Goal: Transaction & Acquisition: Purchase product/service

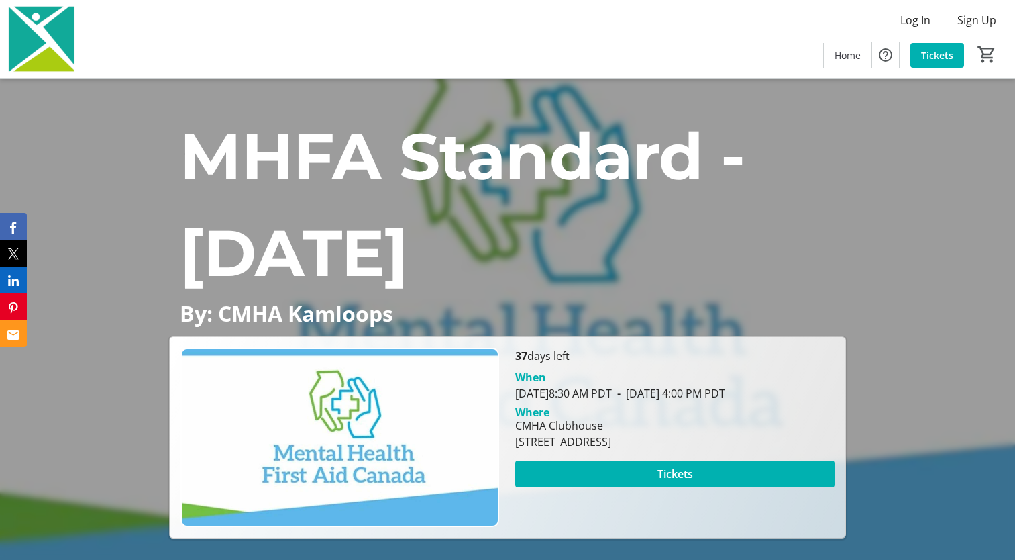
scroll to position [134, 0]
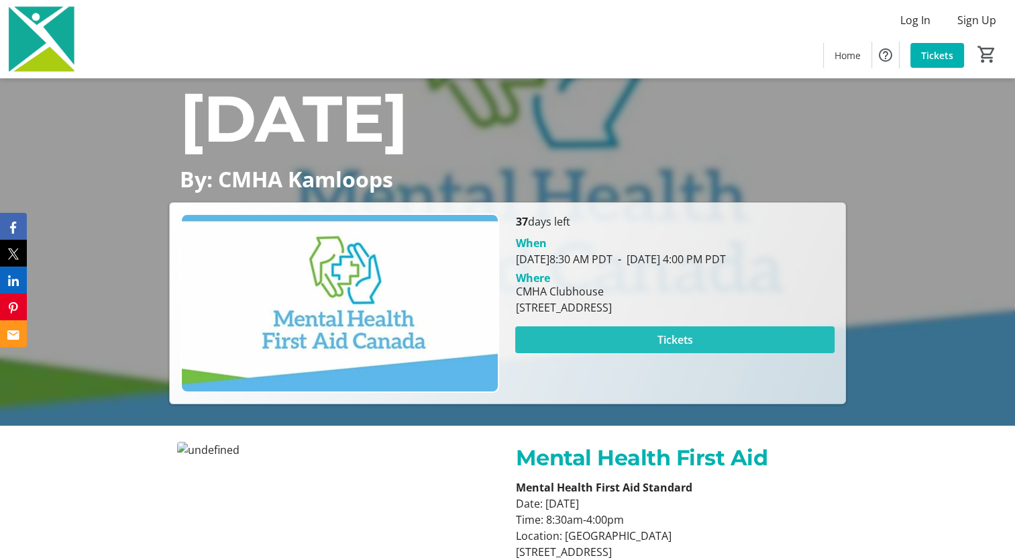
click at [637, 350] on span at bounding box center [674, 339] width 319 height 32
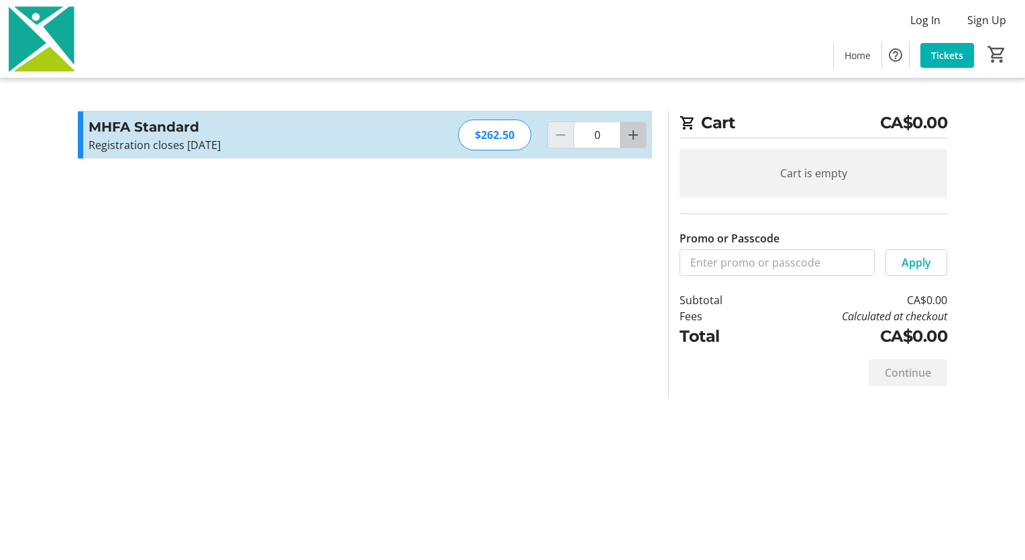
click at [644, 132] on span "Increment by one" at bounding box center [633, 134] width 25 height 25
type input "1"
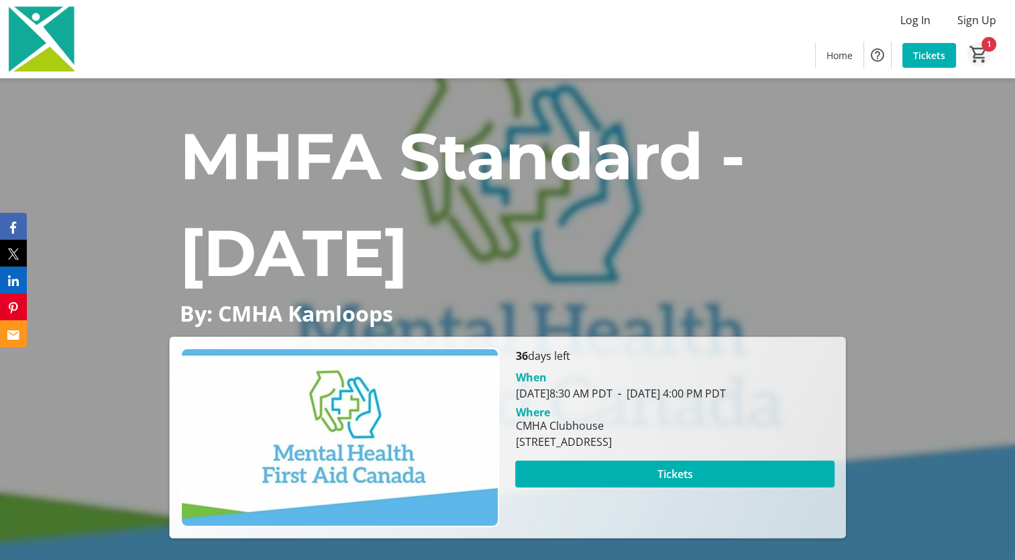
click at [984, 52] on mat-icon "1" at bounding box center [979, 54] width 20 height 20
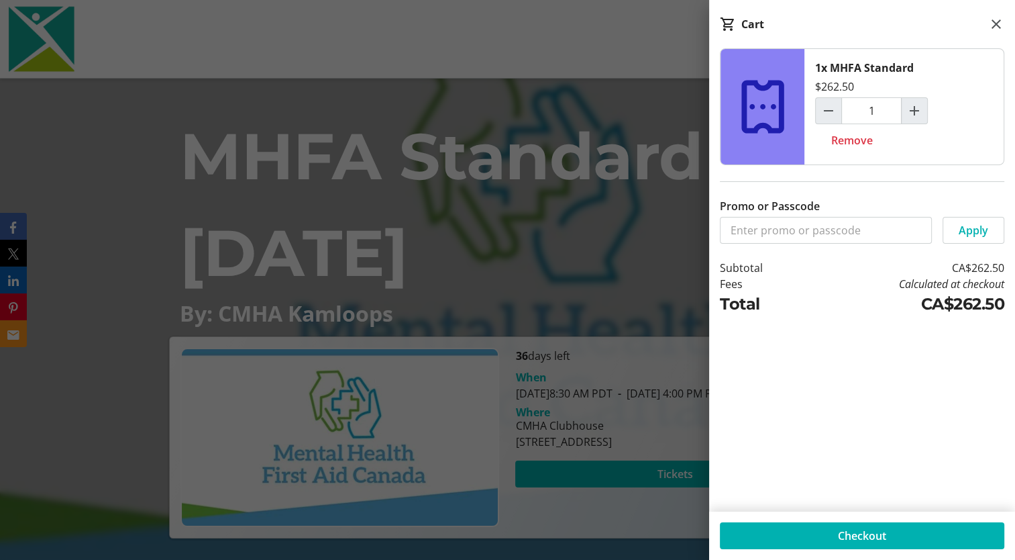
click at [652, 107] on div at bounding box center [507, 543] width 1015 height 1086
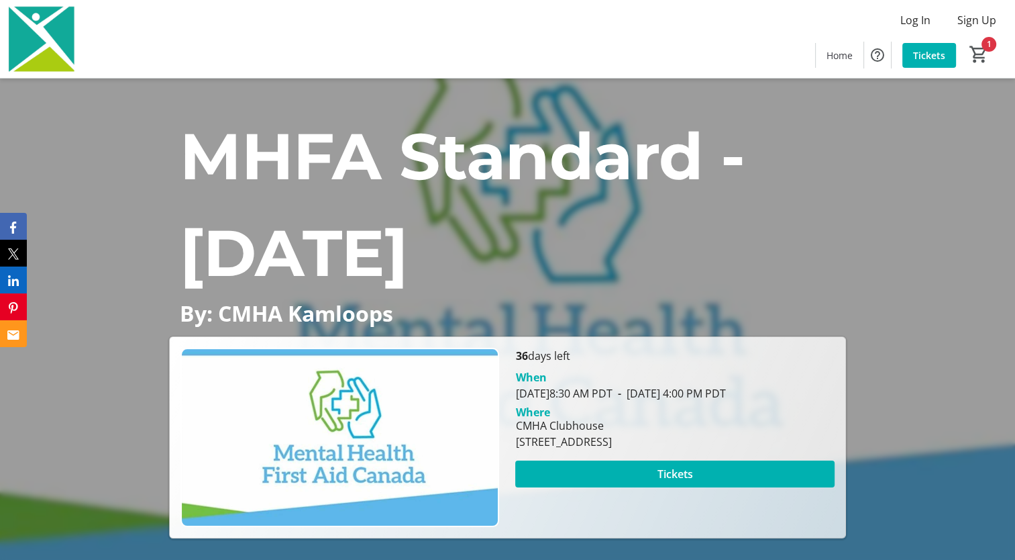
drag, startPoint x: 909, startPoint y: 23, endPoint x: 744, endPoint y: 42, distance: 166.2
click at [744, 42] on div "Log In Sign Up Home Tickets 1" at bounding box center [507, 39] width 1015 height 78
click at [967, 19] on span "Sign Up" at bounding box center [977, 20] width 39 height 16
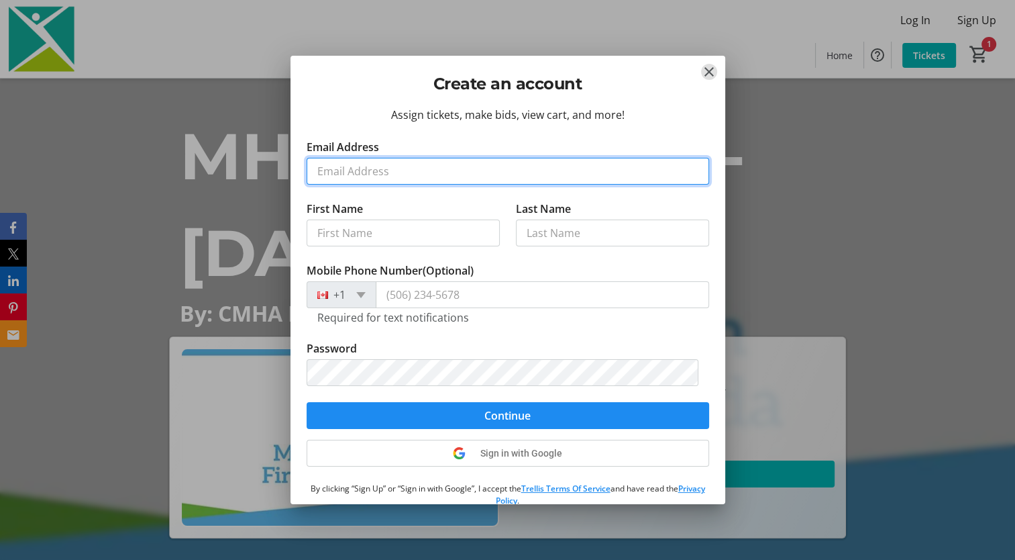
click at [456, 166] on input "Email Address" at bounding box center [508, 171] width 403 height 27
type input "[PERSON_NAME][EMAIL_ADDRESS][PERSON_NAME][DOMAIN_NAME]"
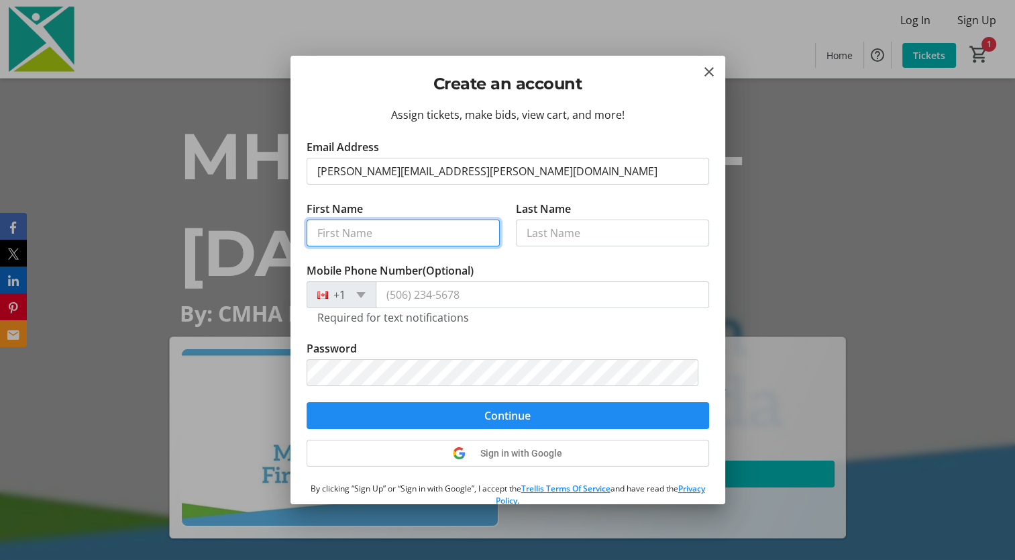
type input "[PERSON_NAME]"
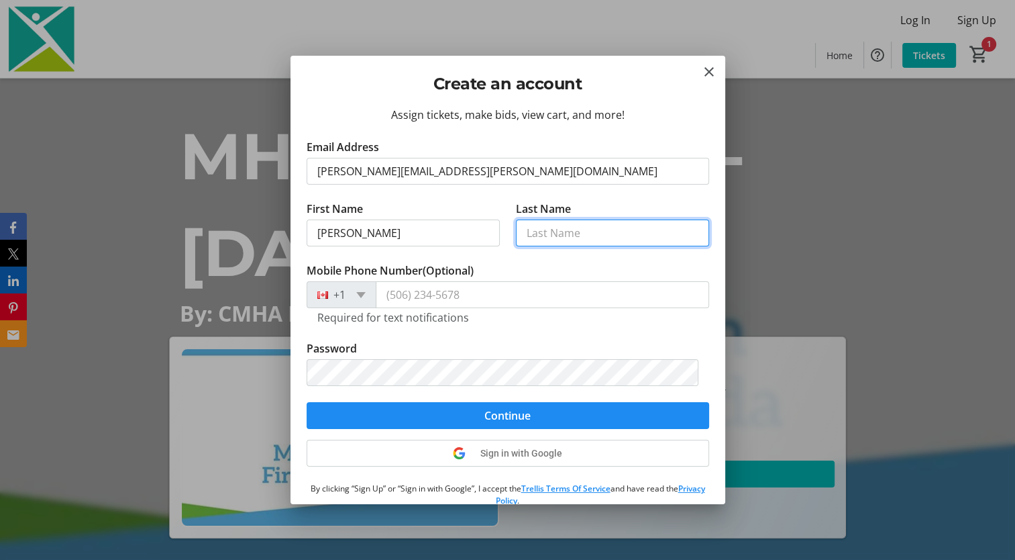
type input "Straza"
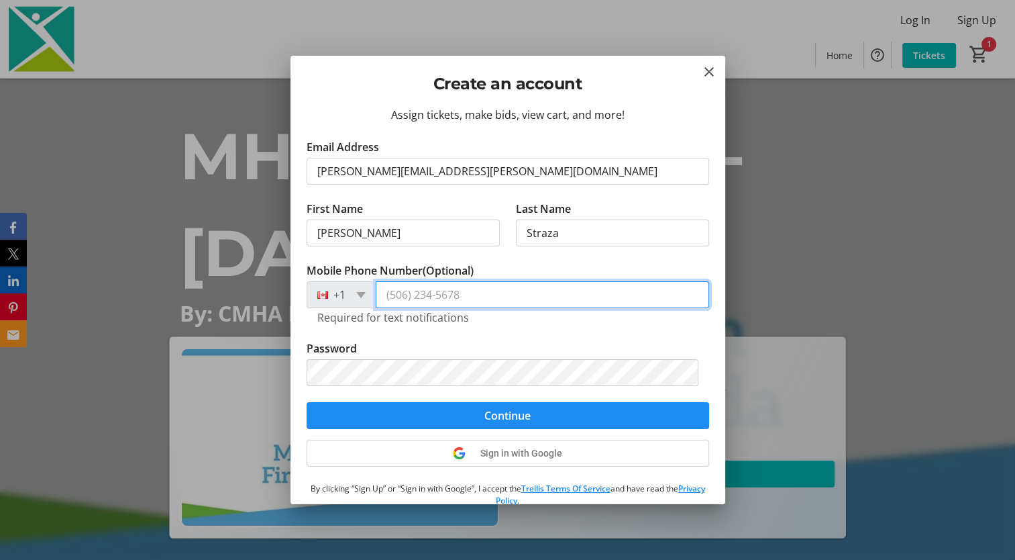
type input "[PHONE_NUMBER]"
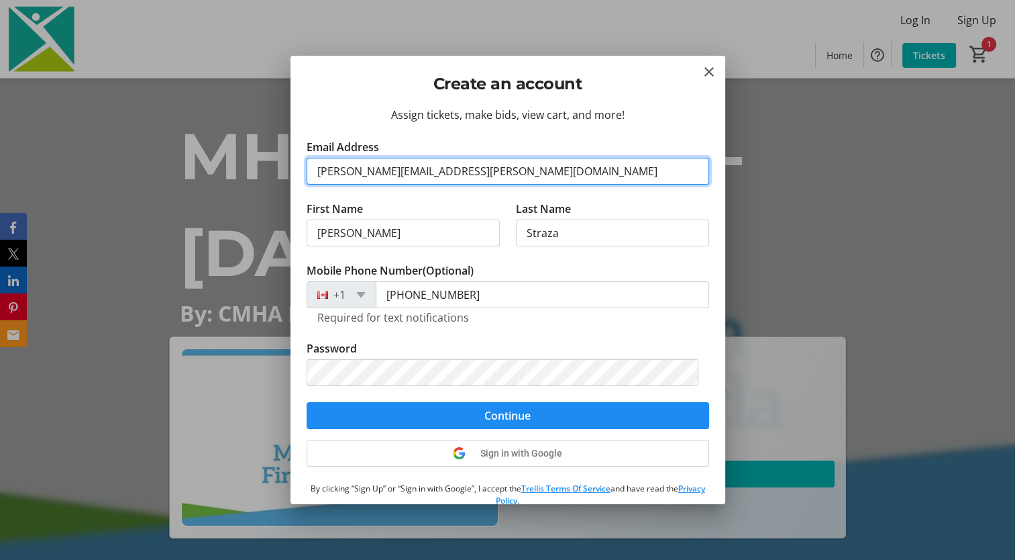
type input "[PERSON_NAME][EMAIL_ADDRESS][PERSON_NAME][DOMAIN_NAME]"
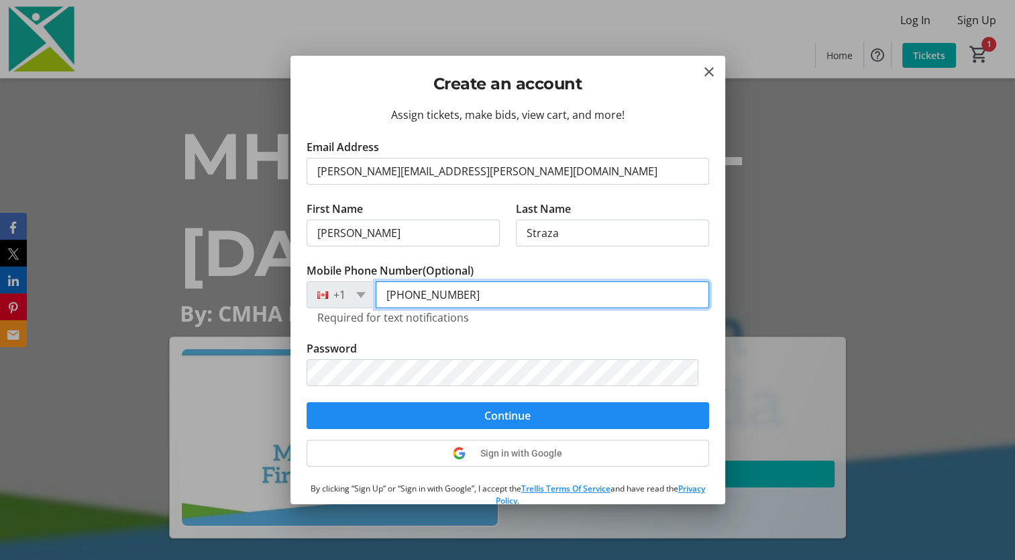
click at [486, 293] on input "[PHONE_NUMBER]" at bounding box center [543, 294] width 334 height 27
type input "[PHONE_NUMBER]"
click at [517, 341] on tr-form-field "Password" at bounding box center [508, 371] width 403 height 62
click at [579, 297] on input "[PHONE_NUMBER]" at bounding box center [543, 294] width 334 height 27
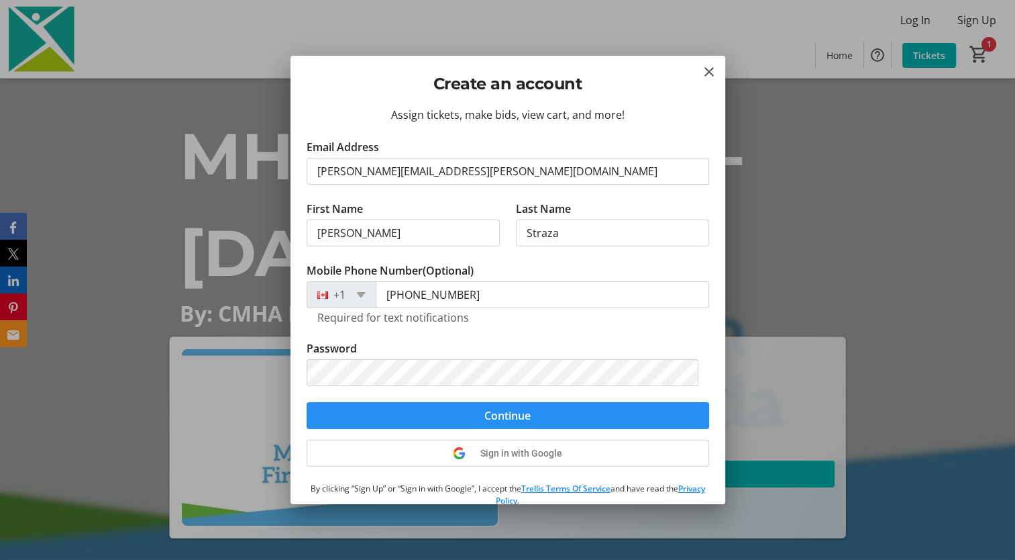
click at [561, 409] on span "submit" at bounding box center [508, 415] width 403 height 32
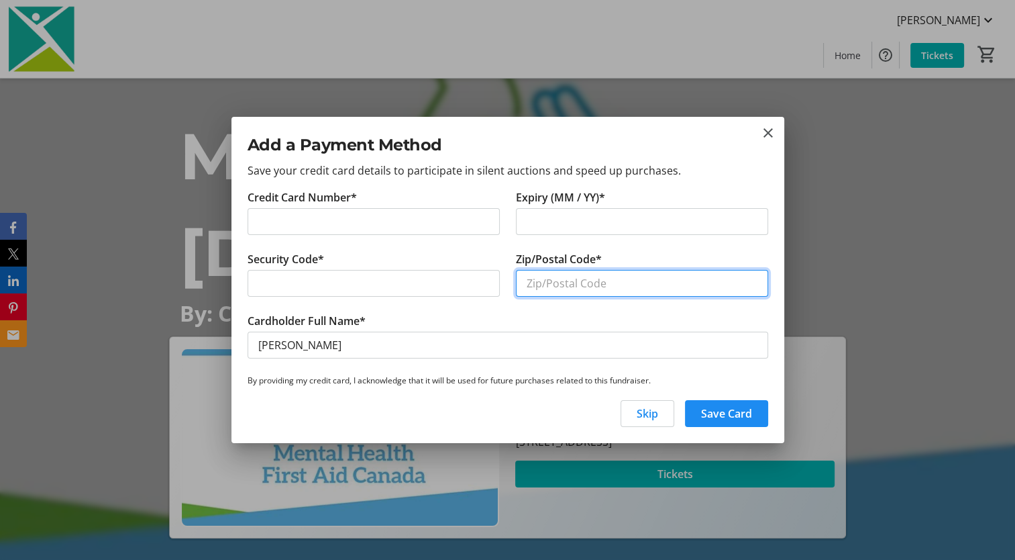
click at [627, 288] on input "Zip/Postal Code*" at bounding box center [642, 283] width 252 height 27
click at [552, 277] on input "v2b2k7" at bounding box center [642, 283] width 252 height 27
type input "v2b5k7"
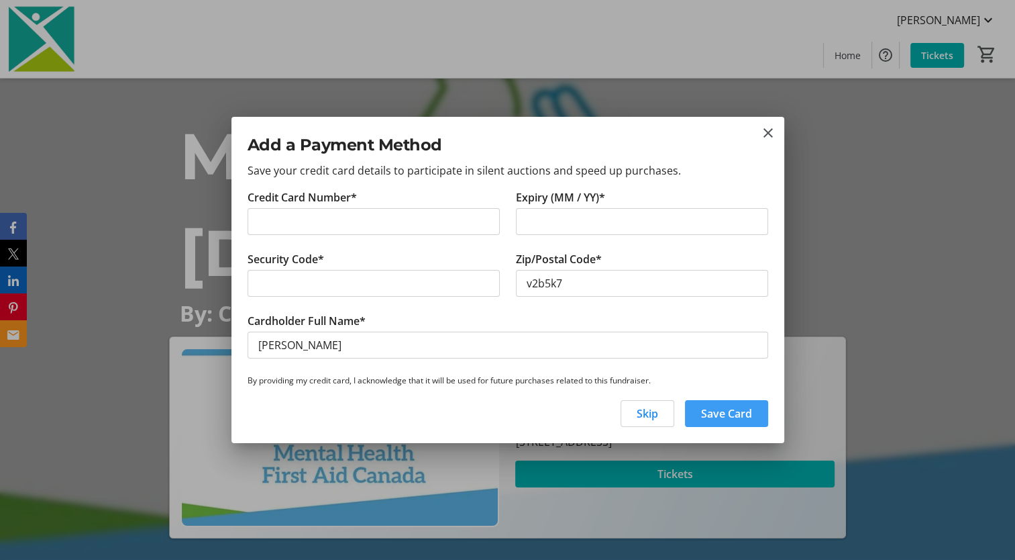
click at [701, 411] on span "Save Card" at bounding box center [726, 413] width 51 height 16
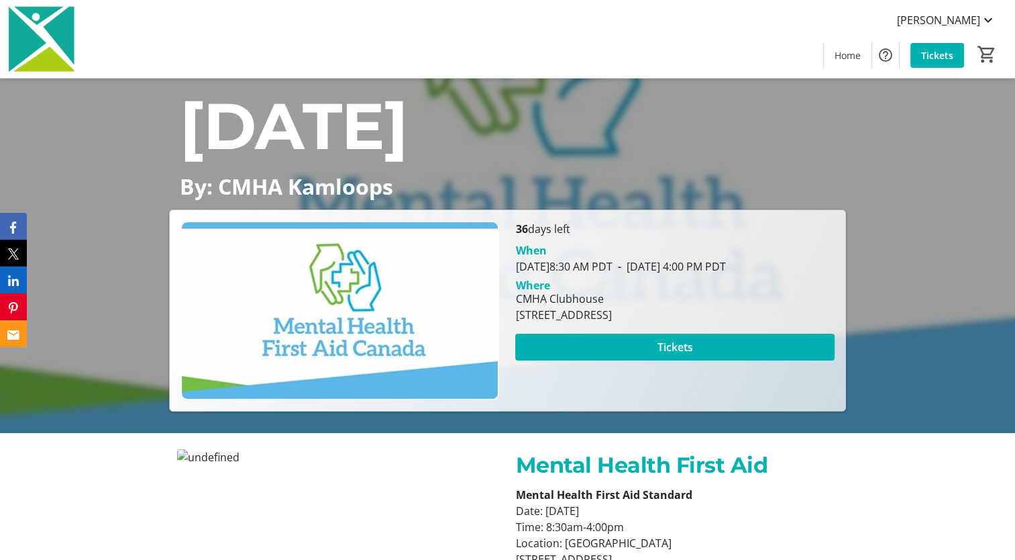
scroll to position [134, 0]
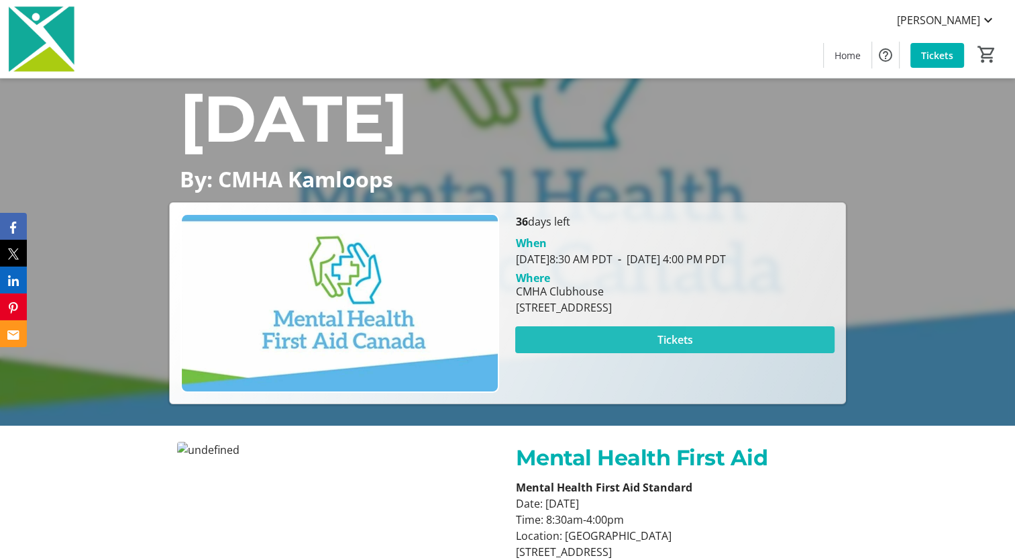
click at [726, 356] on span at bounding box center [674, 339] width 319 height 32
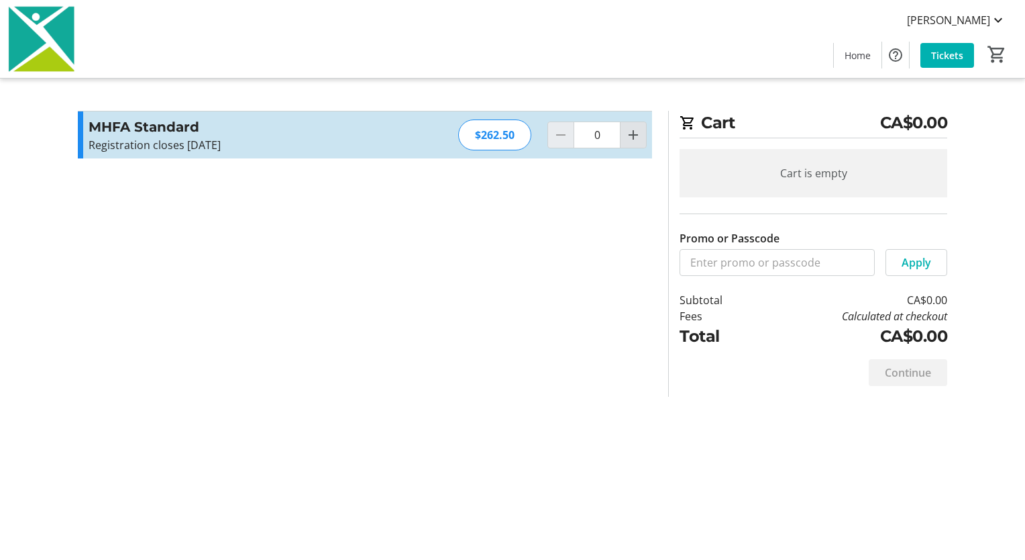
click at [628, 124] on span "Increment by one" at bounding box center [633, 134] width 25 height 25
type input "1"
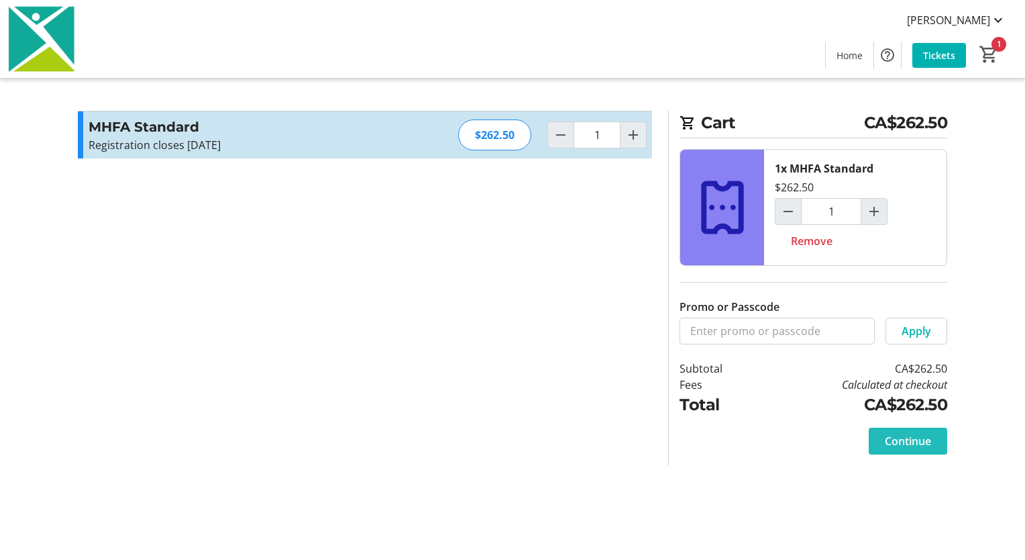
click at [899, 442] on span "Continue" at bounding box center [908, 441] width 46 height 16
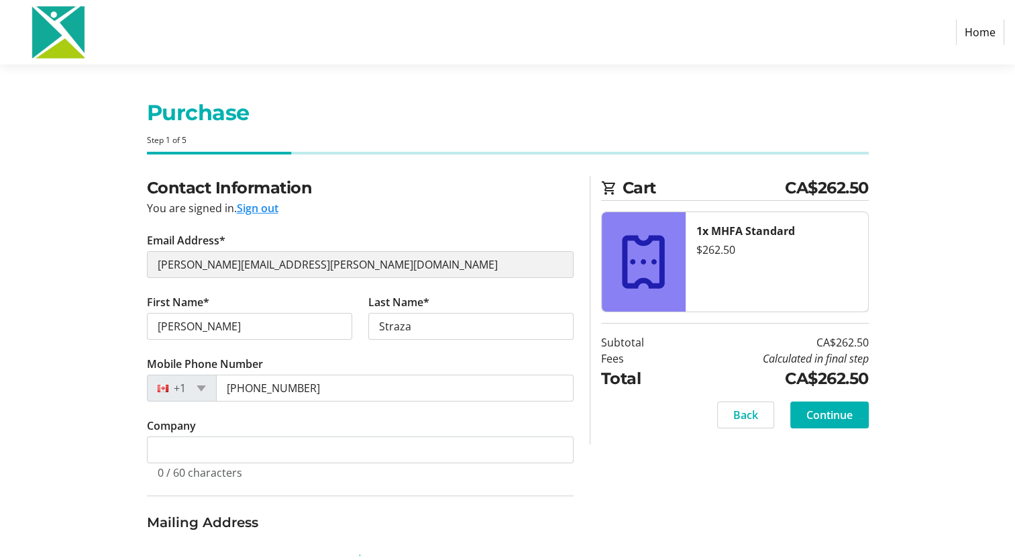
select select "CA"
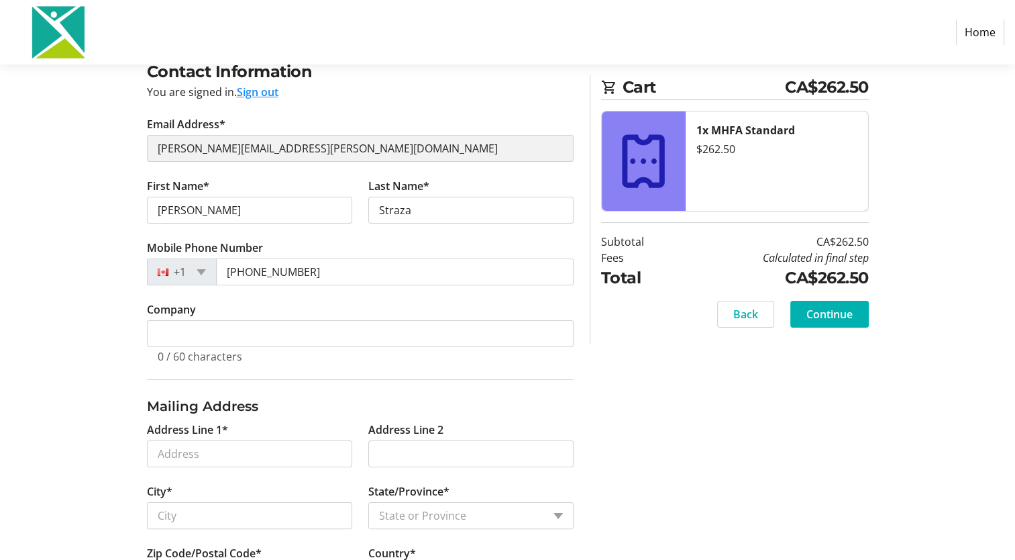
scroll to position [134, 0]
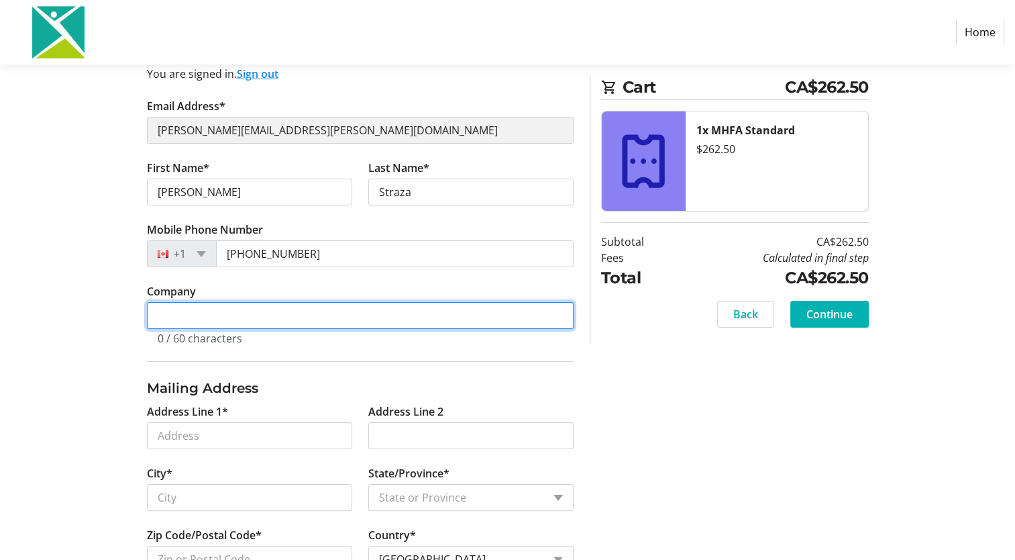
click at [174, 315] on input "Company" at bounding box center [360, 315] width 427 height 27
click at [186, 313] on input "Company" at bounding box center [360, 315] width 427 height 27
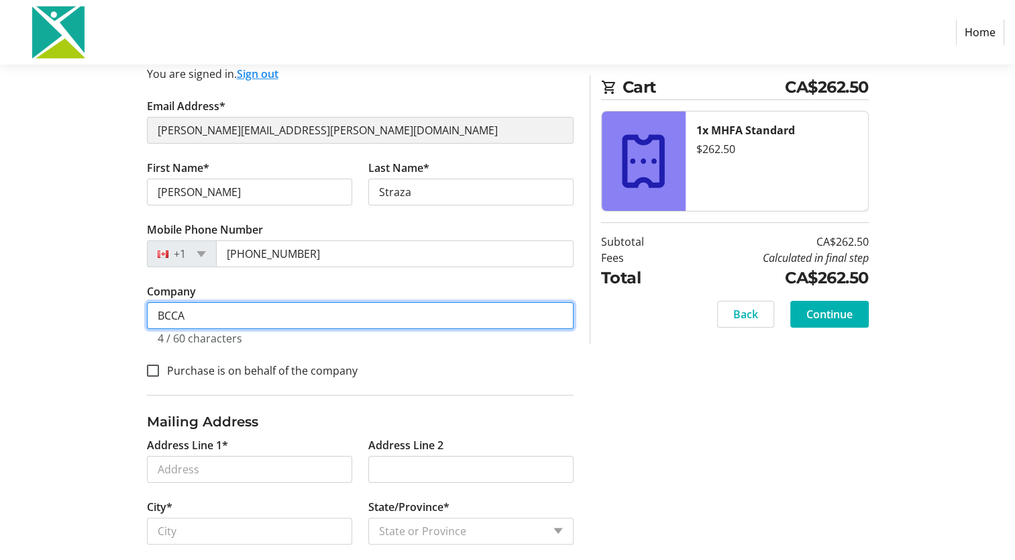
type input "BCCA"
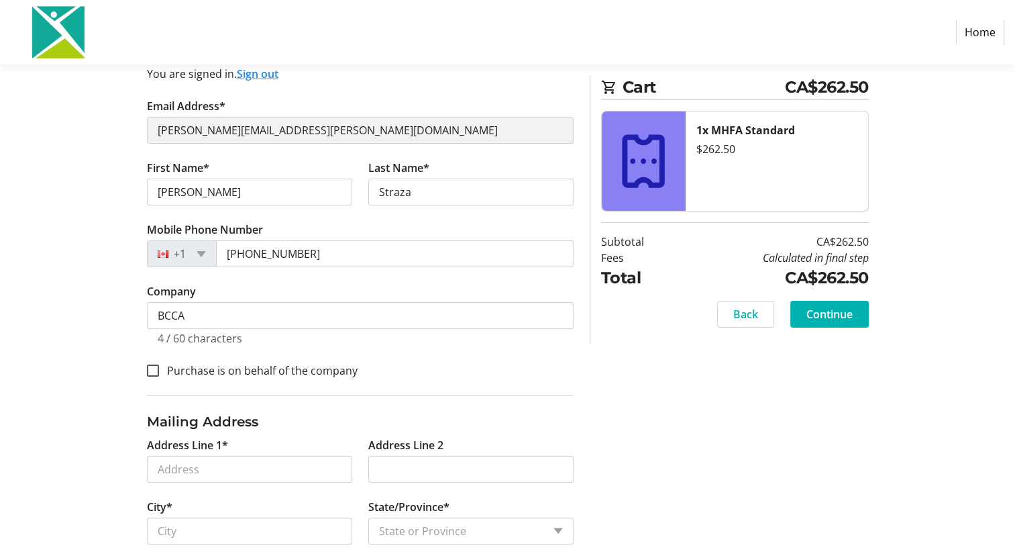
click at [110, 340] on div "Contact Information You are signed in. Sign out Email Address* [PERSON_NAME][EM…" at bounding box center [508, 340] width 886 height 597
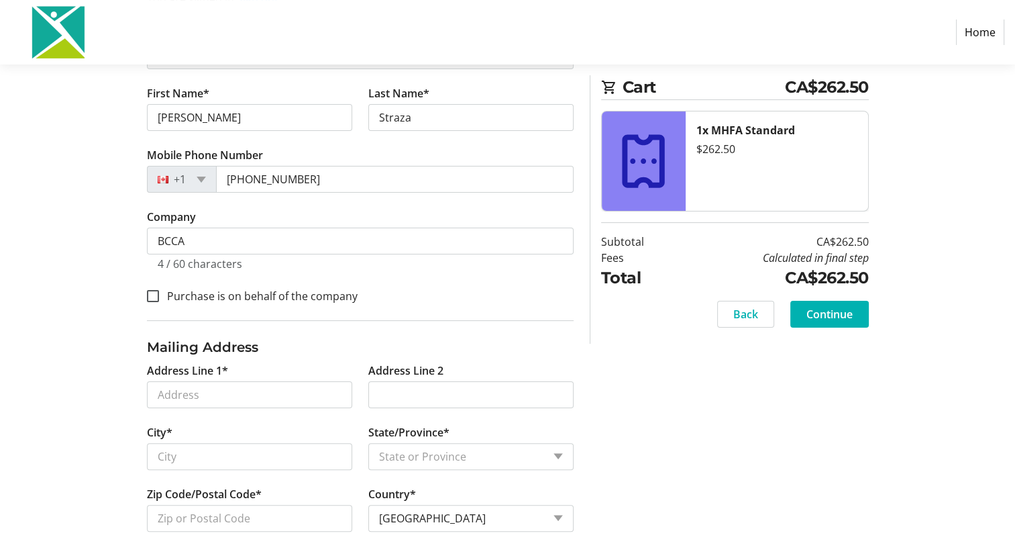
scroll to position [210, 0]
click at [164, 403] on input "Address Line 1*" at bounding box center [249, 393] width 205 height 27
type input "[STREET_ADDRESS]"
type input "Kamloops"
select select "BC"
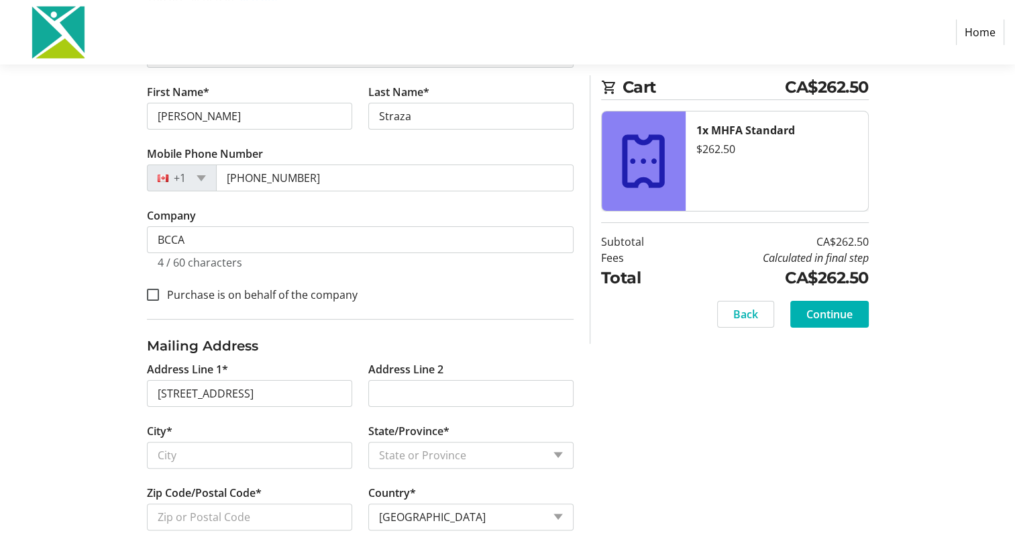
type input "V2B 5K7"
click at [719, 436] on div "Contact Information You are signed in. Sign out Email Address* [PERSON_NAME][EM…" at bounding box center [508, 264] width 886 height 597
click at [817, 300] on span at bounding box center [829, 314] width 79 height 32
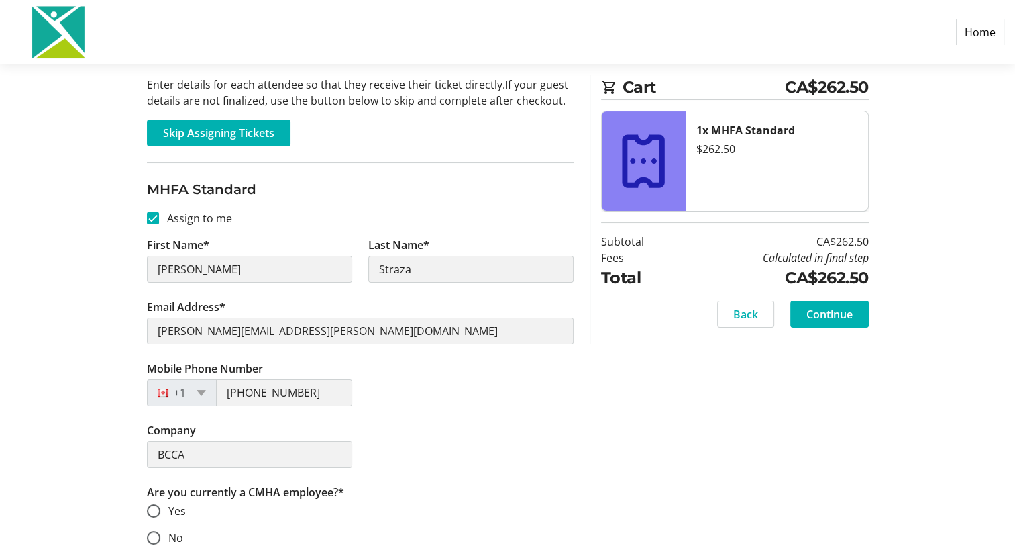
scroll to position [196, 0]
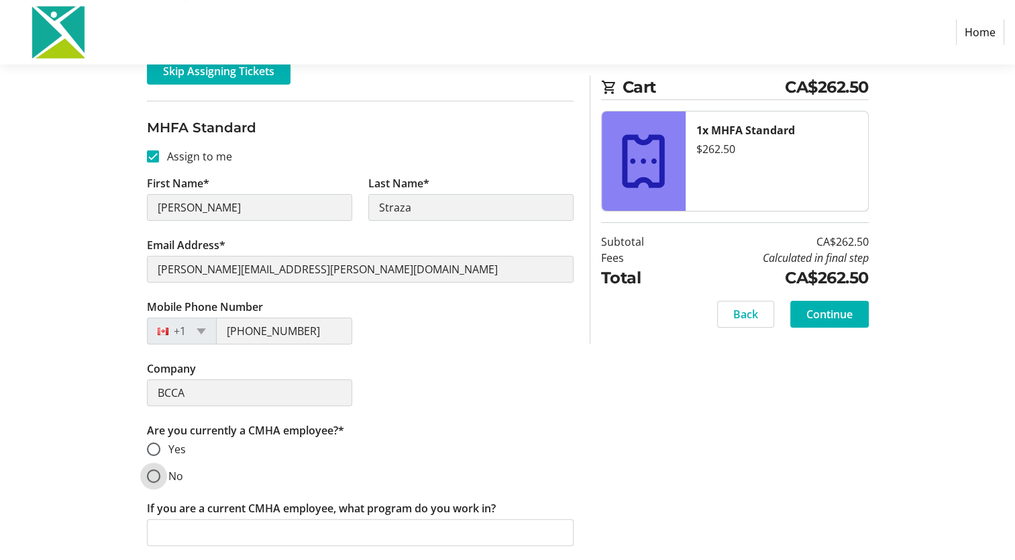
click at [150, 476] on input "No" at bounding box center [153, 475] width 13 height 13
radio input "true"
click at [804, 311] on span at bounding box center [829, 314] width 79 height 32
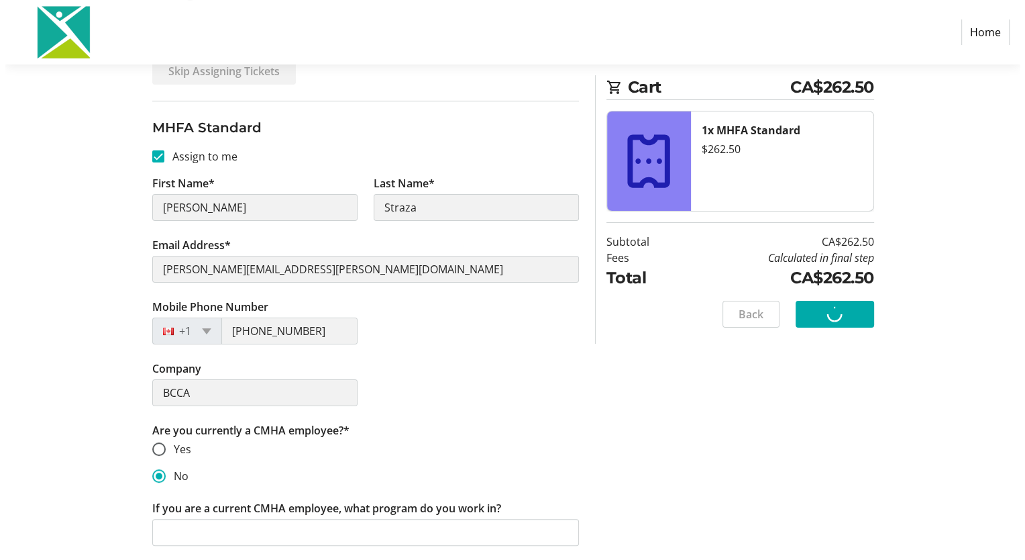
scroll to position [0, 0]
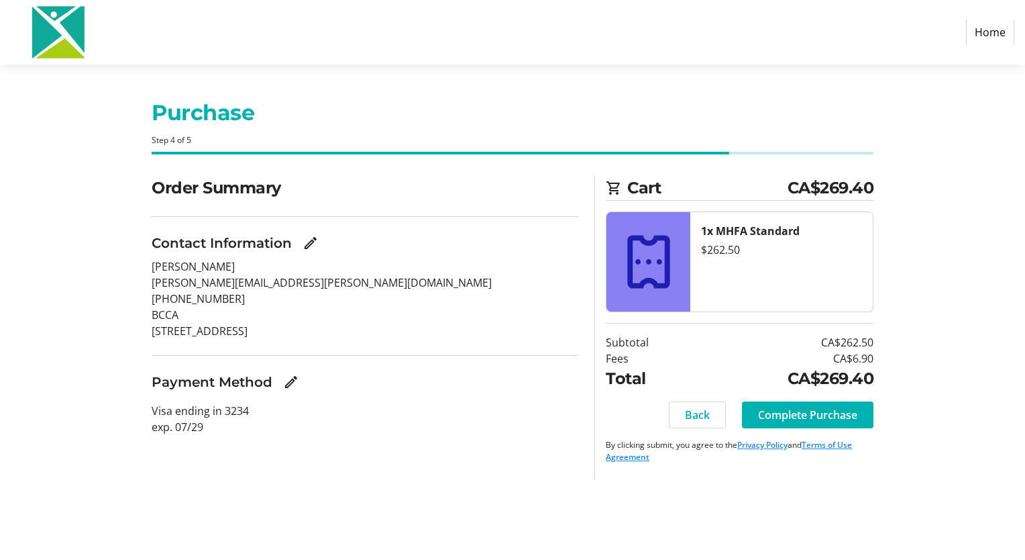
drag, startPoint x: 779, startPoint y: 417, endPoint x: 468, endPoint y: 452, distance: 312.7
click at [468, 452] on div "Order Summary Contact Information [PERSON_NAME] [PERSON_NAME][EMAIL_ADDRESS][PE…" at bounding box center [513, 327] width 886 height 303
